Goal: Task Accomplishment & Management: Complete application form

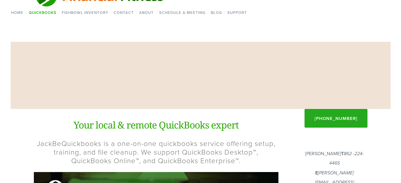
scroll to position [99, 0]
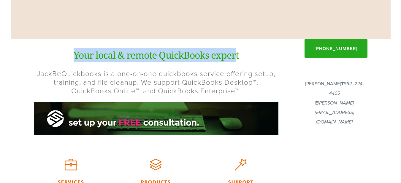
drag, startPoint x: 235, startPoint y: 59, endPoint x: 51, endPoint y: 60, distance: 184.1
click at [58, 59] on h1 "Your local & remote QuickBooks expert" at bounding box center [156, 55] width 244 height 14
drag, startPoint x: 36, startPoint y: 74, endPoint x: 101, endPoint y: 57, distance: 67.5
click at [100, 57] on div "Your local & remote QuickBooks expert JackBeQuickbooks is a one-on-one quickboo…" at bounding box center [156, 71] width 244 height 47
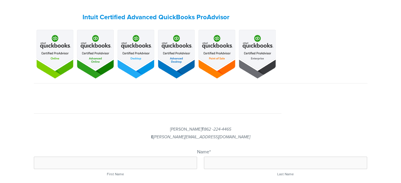
scroll to position [573, 0]
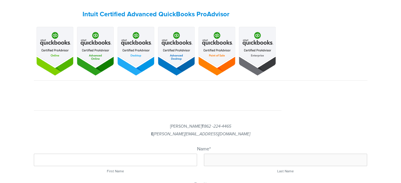
click at [140, 154] on input "First Name" at bounding box center [115, 160] width 163 height 12
click at [240, 154] on input "Last Name" at bounding box center [285, 160] width 163 height 12
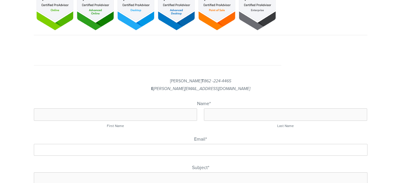
scroll to position [625, 0]
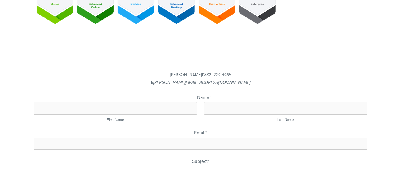
click at [202, 166] on input "Subject *" at bounding box center [200, 172] width 333 height 12
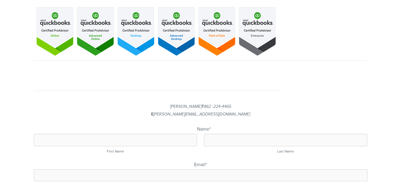
scroll to position [585, 0]
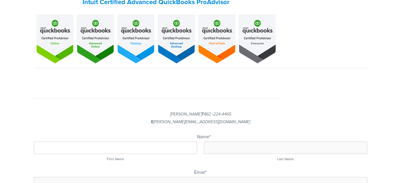
click at [136, 142] on input "First Name" at bounding box center [115, 148] width 163 height 12
type input "Asrafull"
type input "[DEMOGRAPHIC_DATA]"
type input "[EMAIL_ADDRESS][DOMAIN_NAME]"
type input "Accounting Bookkeeping"
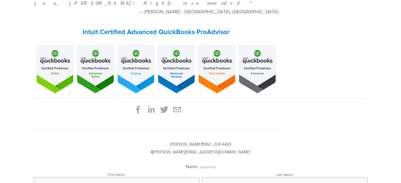
scroll to position [616, 0]
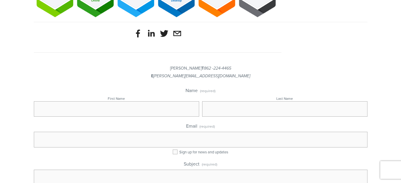
scroll to position [670, 0]
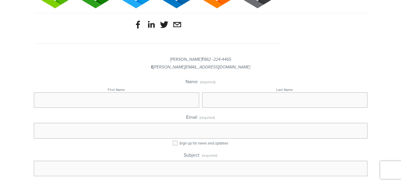
click at [175, 113] on div "Email (required) Sign up for news and updates" at bounding box center [200, 129] width 333 height 33
click at [174, 141] on input "Sign up for news and updates" at bounding box center [175, 143] width 5 height 5
drag, startPoint x: 184, startPoint y: 67, endPoint x: 245, endPoint y: 68, distance: 60.5
click at [240, 141] on div "Sign up for news and updates" at bounding box center [200, 143] width 333 height 5
click at [245, 141] on div "Sign up for news and updates" at bounding box center [200, 143] width 333 height 5
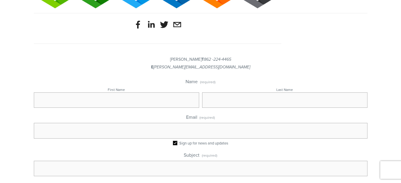
click at [173, 141] on input "Sign up for news and updates" at bounding box center [175, 143] width 5 height 5
checkbox input "false"
paste textarea "I am interested in working in bookkeeping, I am an Expert and ProAdvisor Certif…"
type textarea "I am interested in working in bookkeeping, I am an Expert and ProAdvisor Certif…"
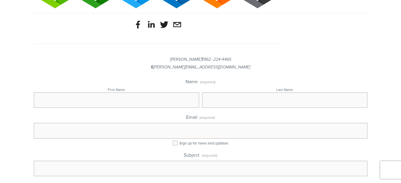
click at [171, 161] on input "Subject (required)" at bounding box center [200, 168] width 333 height 15
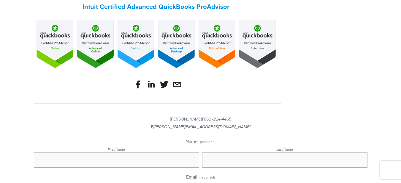
scroll to position [611, 0]
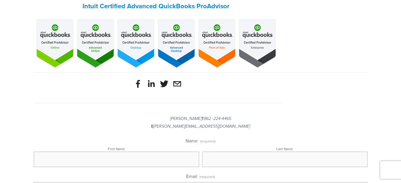
click at [154, 152] on input "First Name" at bounding box center [116, 159] width 165 height 15
type input "র"
type input "Asrafull"
type input "[DEMOGRAPHIC_DATA]"
type input "A"
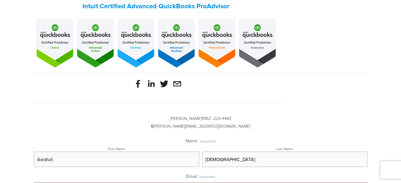
type input "[EMAIL_ADDRESS][DOMAIN_NAME]"
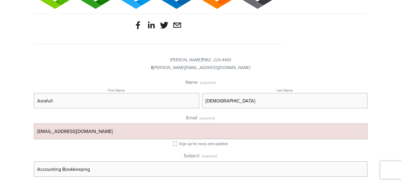
scroll to position [670, 0]
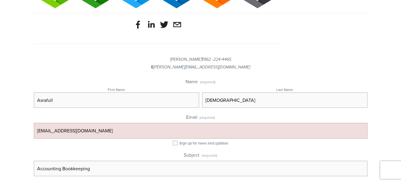
type input "Accounting Bookkeeping"
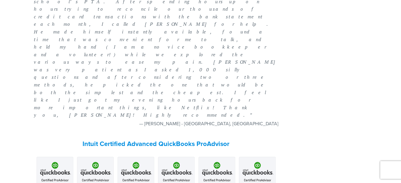
scroll to position [473, 0]
